Goal: Transaction & Acquisition: Purchase product/service

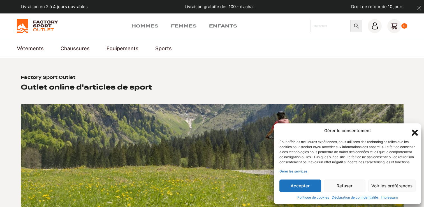
click at [308, 182] on button "Accepter" at bounding box center [300, 185] width 42 height 13
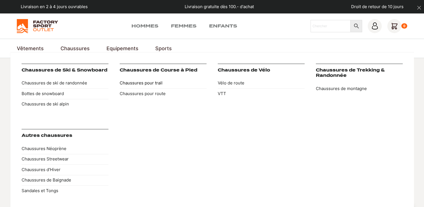
click at [138, 80] on link "Chaussures pour trail" at bounding box center [163, 83] width 87 height 11
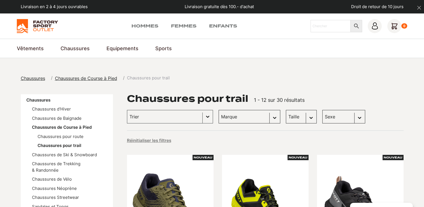
click at [241, 115] on select "Marque Scott (29)" at bounding box center [249, 116] width 62 height 13
select select "scott"
click at [218, 110] on select "Marque Scott (29)" at bounding box center [249, 116] width 62 height 13
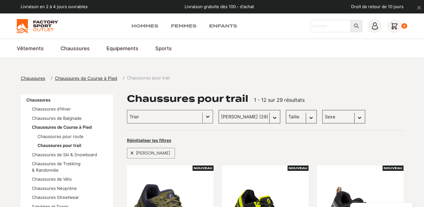
click at [325, 116] on select "Sexe Femmes (15) Hommes (14)" at bounding box center [343, 116] width 43 height 13
select select "femmes"
click at [322, 110] on select "Sexe Femmes (15) Hommes (14)" at bounding box center [343, 116] width 43 height 13
select select "femmes"
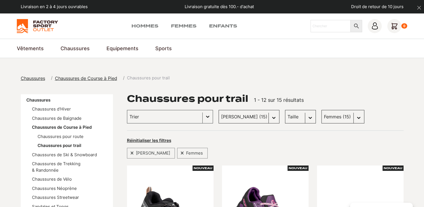
click at [285, 120] on select "Taille 36 (1) 36.5 (1) 37.5 (1) 38 (1) 38.5 (1) 39 (1) 40 (1) 40.5 (1) 43 (1) 4…" at bounding box center [300, 116] width 31 height 13
select select "39"
click at [285, 110] on select "Taille 36 (1) 36.5 (1) 37.5 (1) 38 (1) 38.5 (1) 39 (1) 40 (1) 40.5 (1) 43 (1) 4…" at bounding box center [300, 116] width 31 height 13
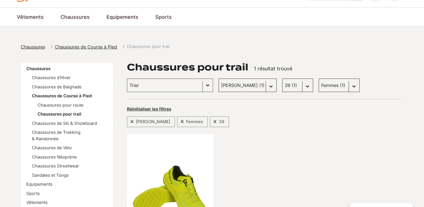
scroll to position [28, 0]
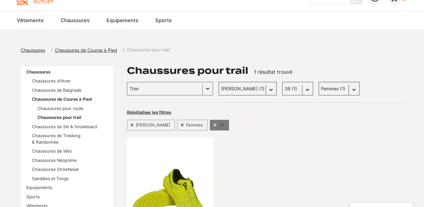
click at [212, 126] on span at bounding box center [214, 125] width 4 height 4
select select
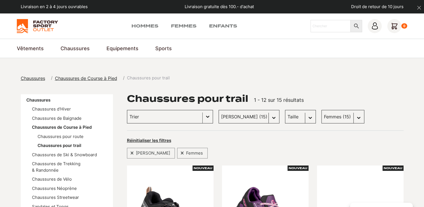
click at [156, 116] on input "Trier le contenu" at bounding box center [164, 116] width 71 height 7
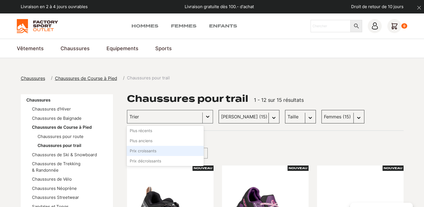
click at [147, 148] on li "Prix croissants" at bounding box center [165, 151] width 77 height 10
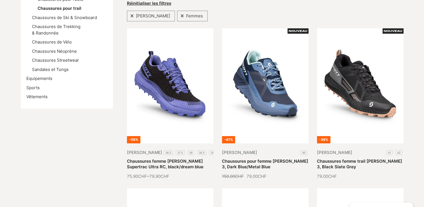
scroll to position [140, 0]
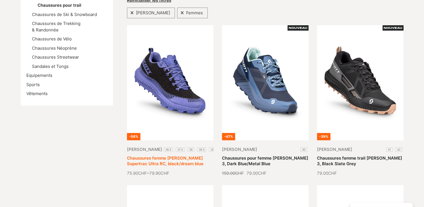
click at [154, 155] on link "Chaussures femme SCOTT Supertrac Ultra RC, black/dream blue" at bounding box center [165, 160] width 76 height 11
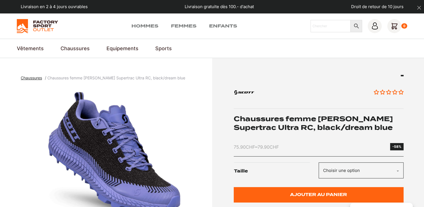
click at [345, 173] on select "Choisir une option 36.5 37.5 38 38.5 39 40.5" at bounding box center [360, 170] width 85 height 16
click at [318, 162] on select "Choisir une option 36.5 37.5 38 38.5 39 40.5" at bounding box center [360, 170] width 85 height 16
select select "39"
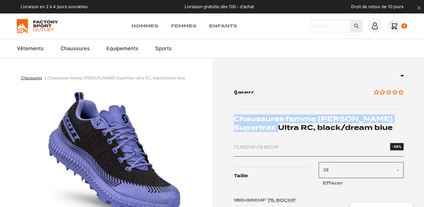
drag, startPoint x: 232, startPoint y: 118, endPoint x: 268, endPoint y: 129, distance: 38.2
drag, startPoint x: 268, startPoint y: 129, endPoint x: 265, endPoint y: 127, distance: 3.4
copy h1 "Chaussures femme SCOTT Supertrac Ultra RC"
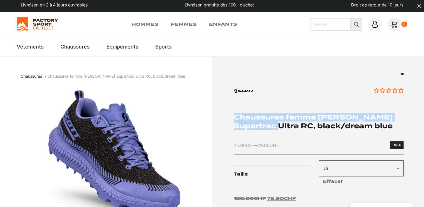
scroll to position [56, 0]
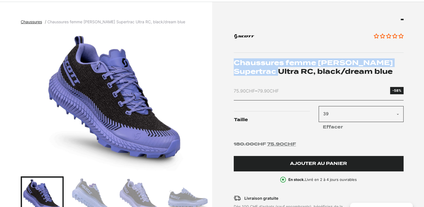
click at [329, 160] on button "Ajouter au panier" at bounding box center [319, 163] width 170 height 15
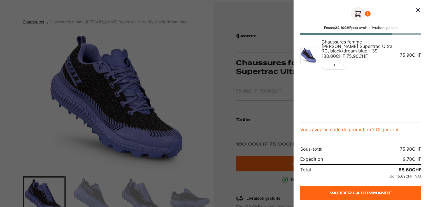
click at [204, 50] on div at bounding box center [214, 103] width 428 height 207
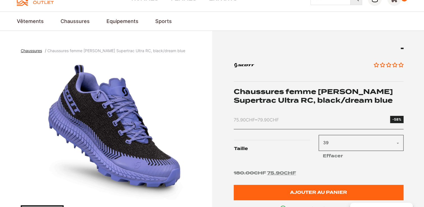
scroll to position [0, 0]
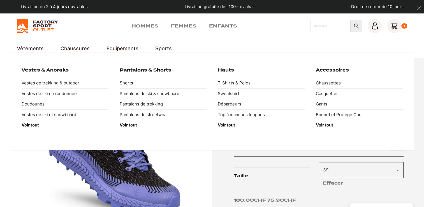
click at [129, 83] on link "Shorts" at bounding box center [163, 83] width 87 height 11
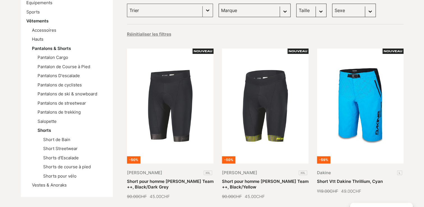
scroll to position [112, 0]
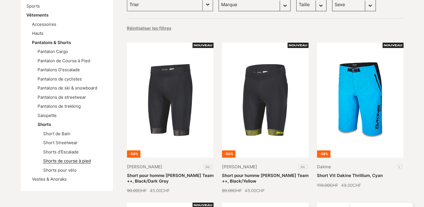
click at [74, 161] on link "Shorts de course à pied" at bounding box center [67, 160] width 48 height 5
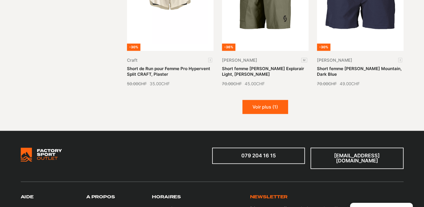
scroll to position [700, 0]
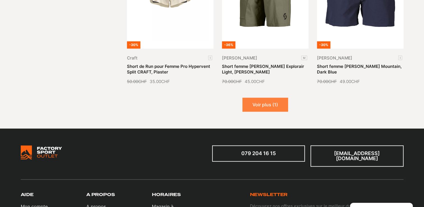
click at [258, 106] on button "Voir plus (1)" at bounding box center [265, 104] width 46 height 14
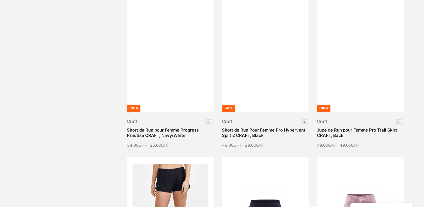
scroll to position [252, 0]
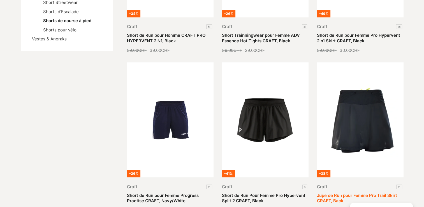
click at [369, 192] on link "Jupe de Run pour Femme Pro Trail Skirt CRAFT, Back" at bounding box center [357, 197] width 80 height 11
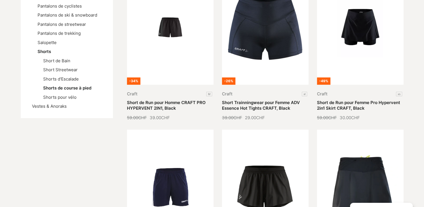
scroll to position [168, 0]
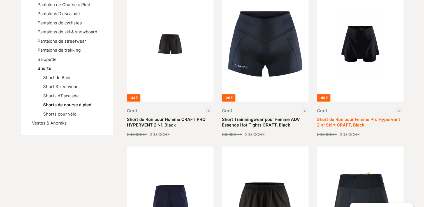
click at [358, 116] on link "Short de Run pour Femme Pro Hypervent 2in1 Skirt CRAFT, Black" at bounding box center [358, 121] width 83 height 11
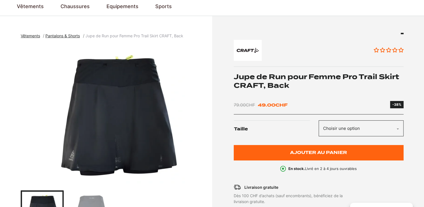
scroll to position [84, 0]
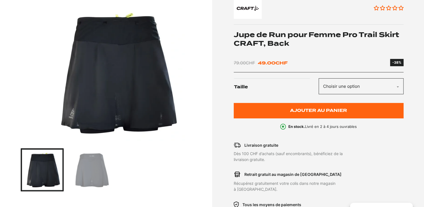
click at [101, 164] on img "Go to slide 2" at bounding box center [90, 169] width 41 height 41
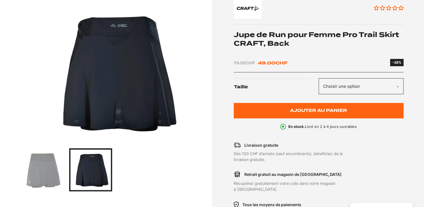
click at [338, 87] on select "Choisir une option M" at bounding box center [360, 86] width 85 height 16
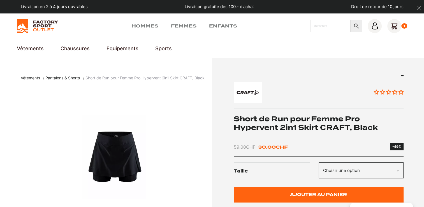
scroll to position [84, 0]
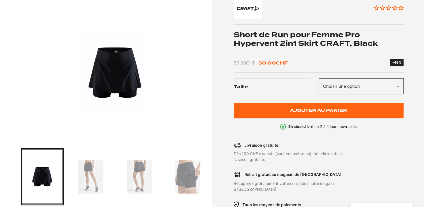
click at [86, 173] on img "Go to slide 2" at bounding box center [90, 176] width 41 height 55
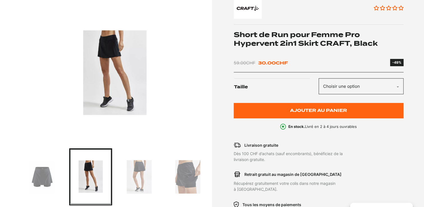
click at [118, 174] on img "Go to slide 3" at bounding box center [138, 176] width 41 height 55
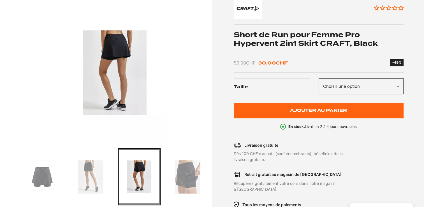
click at [219, 174] on div "Aucun avis Short de Run pour Femme Pro Hypervent 2in1 Skirt CRAFT, Black 59.00 …" at bounding box center [309, 126] width 188 height 271
click at [198, 172] on img "Go to slide 4" at bounding box center [187, 176] width 41 height 55
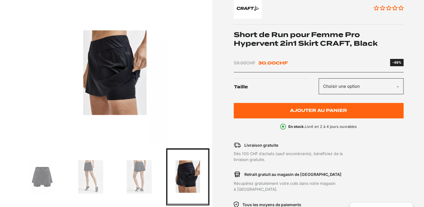
click at [348, 85] on select "Choisir une option XS" at bounding box center [360, 86] width 85 height 16
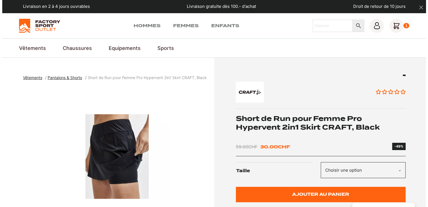
scroll to position [0, 0]
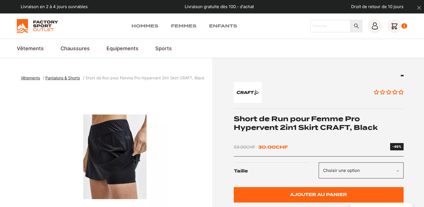
click at [394, 24] on icon at bounding box center [394, 26] width 6 height 6
